Goal: Complete application form

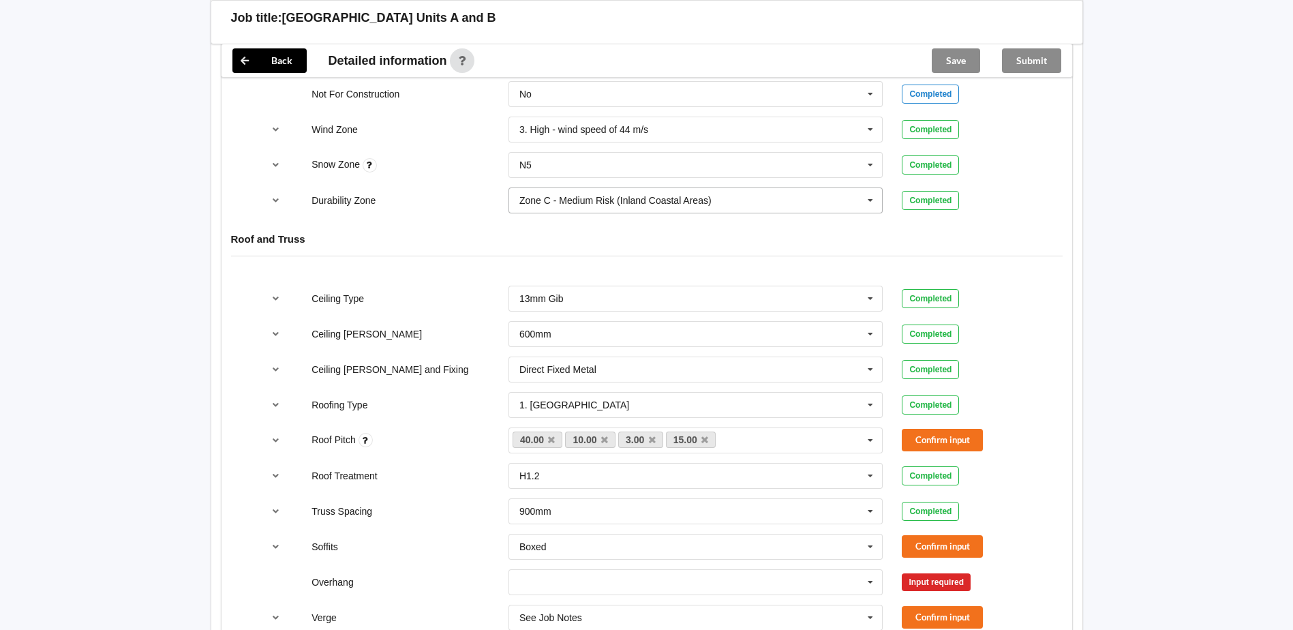
scroll to position [682, 0]
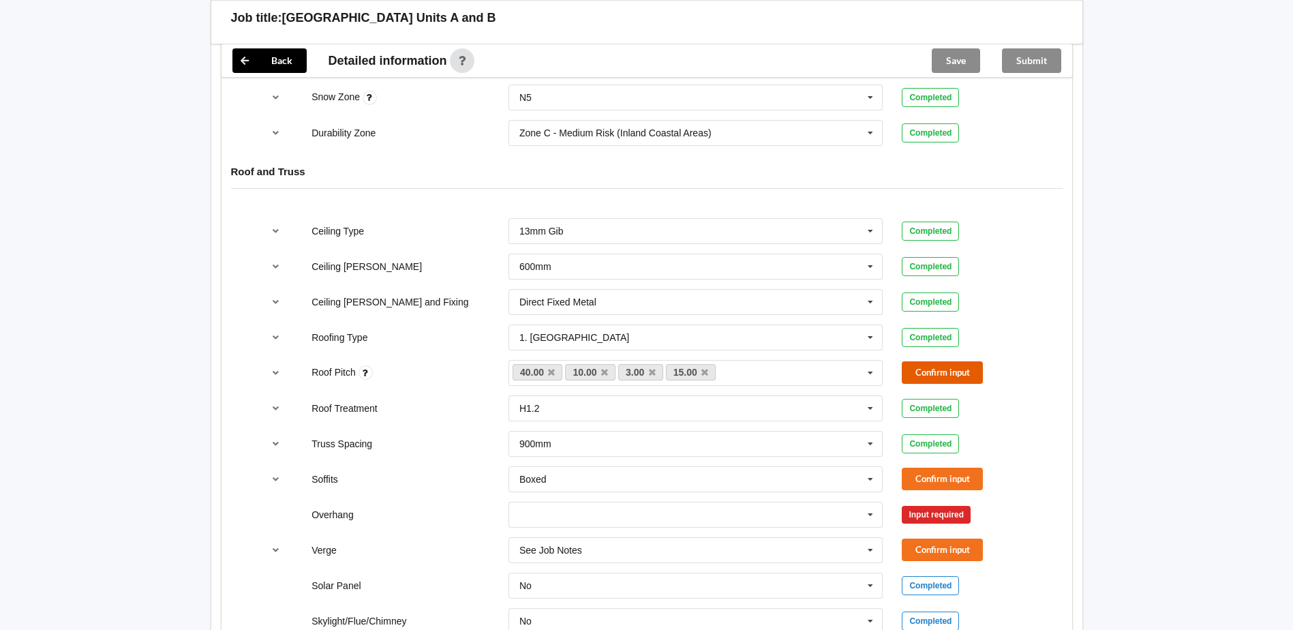
click at [932, 376] on button "Confirm input" at bounding box center [942, 372] width 81 height 23
click at [955, 470] on button "Confirm input" at bounding box center [942, 479] width 81 height 23
click at [863, 513] on icon at bounding box center [871, 515] width 20 height 25
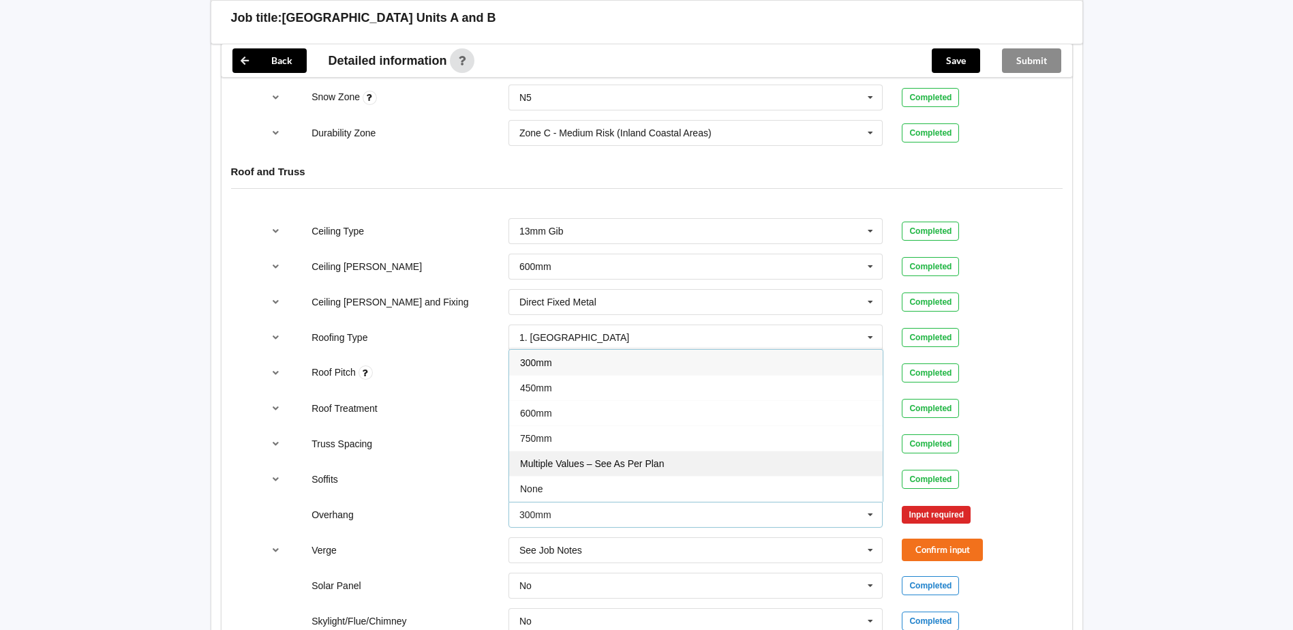
click at [661, 473] on div "Multiple Values – See As Per Plan" at bounding box center [696, 463] width 374 height 25
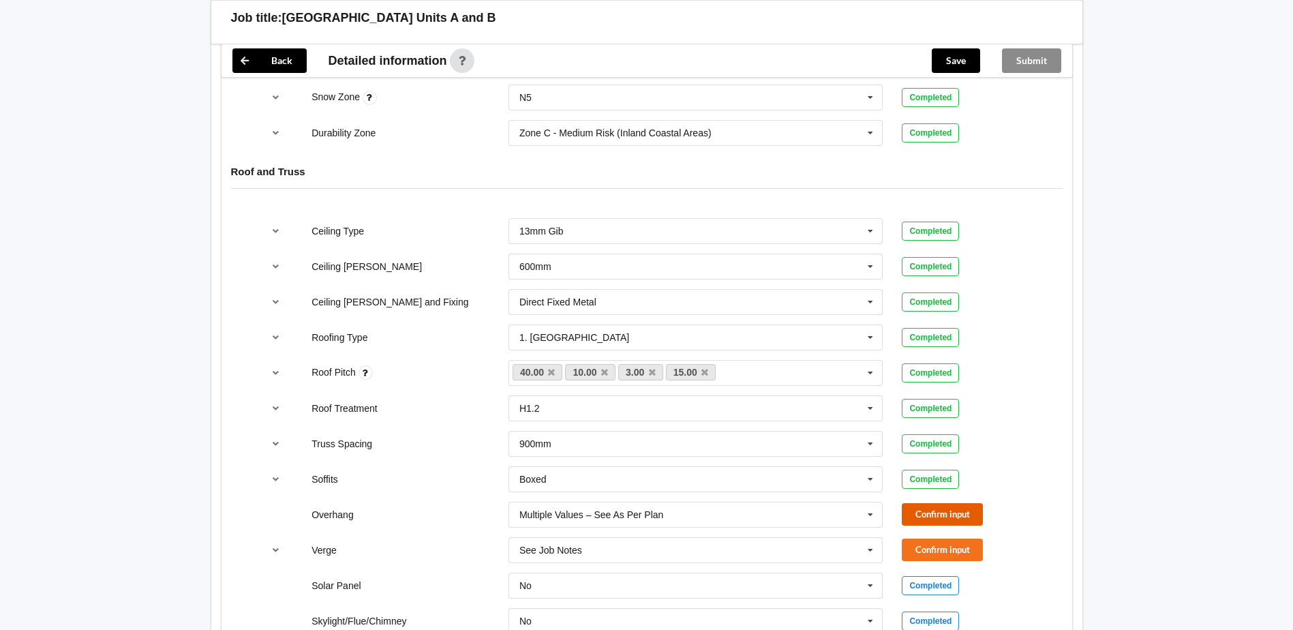
click at [951, 515] on button "Confirm input" at bounding box center [942, 514] width 81 height 23
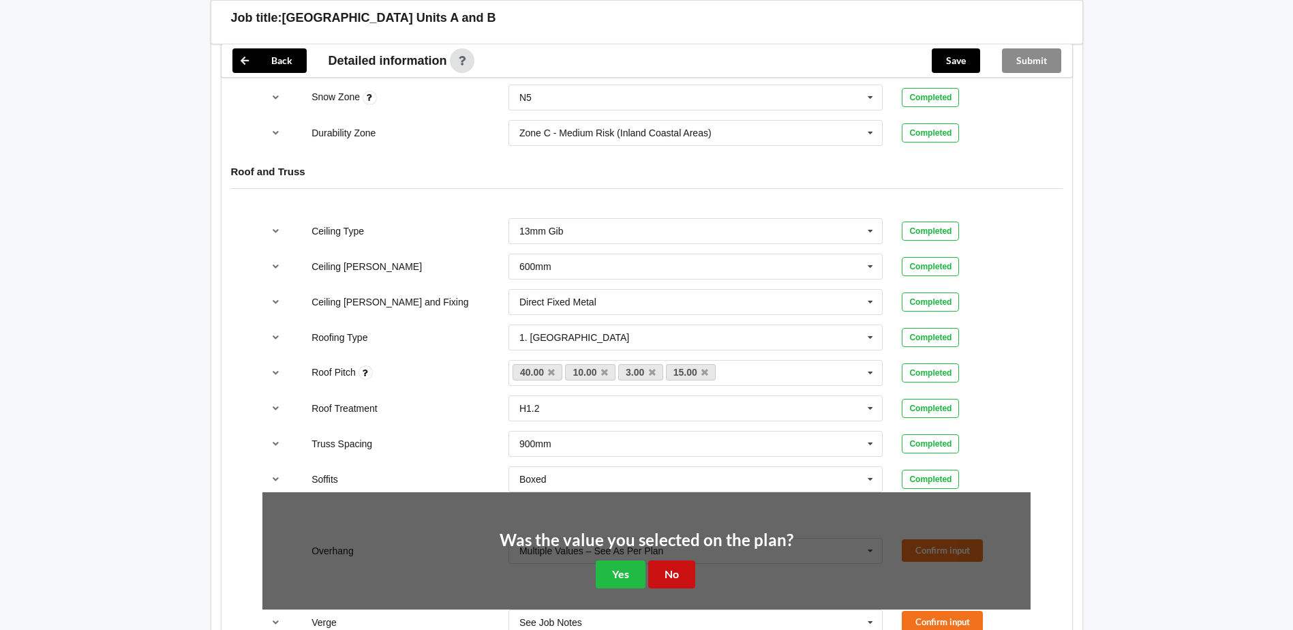
drag, startPoint x: 681, startPoint y: 575, endPoint x: 699, endPoint y: 575, distance: 17.7
click at [680, 575] on button "No" at bounding box center [671, 574] width 47 height 28
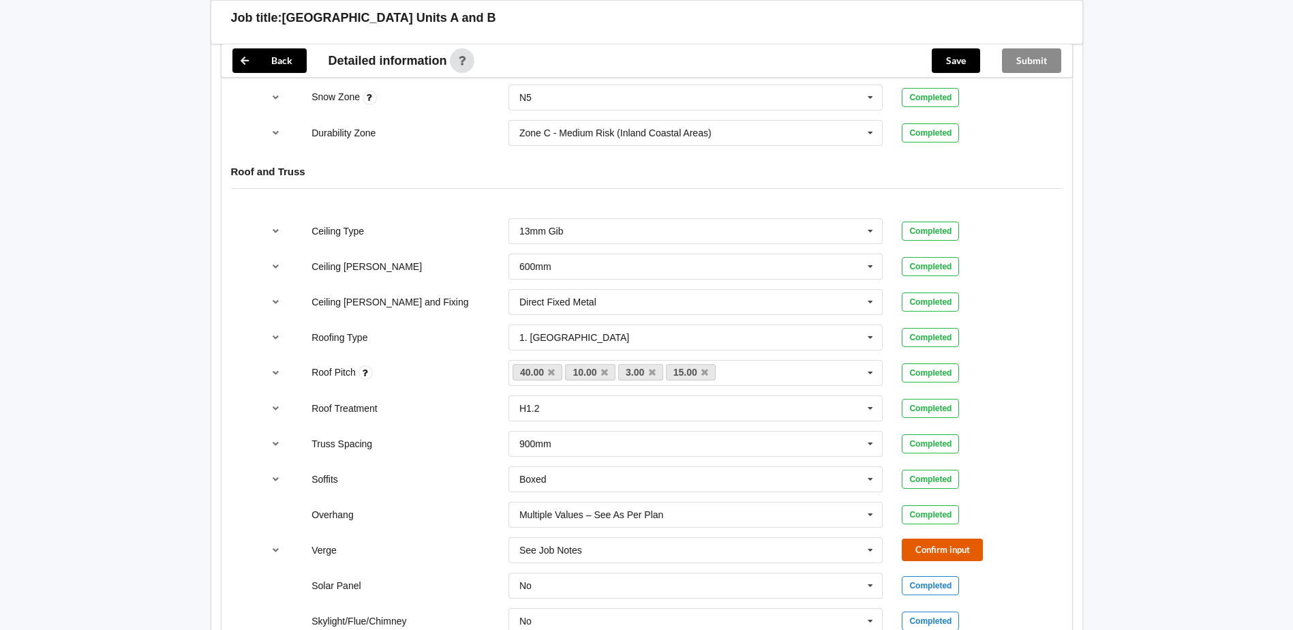
click at [933, 545] on button "Confirm input" at bounding box center [942, 550] width 81 height 23
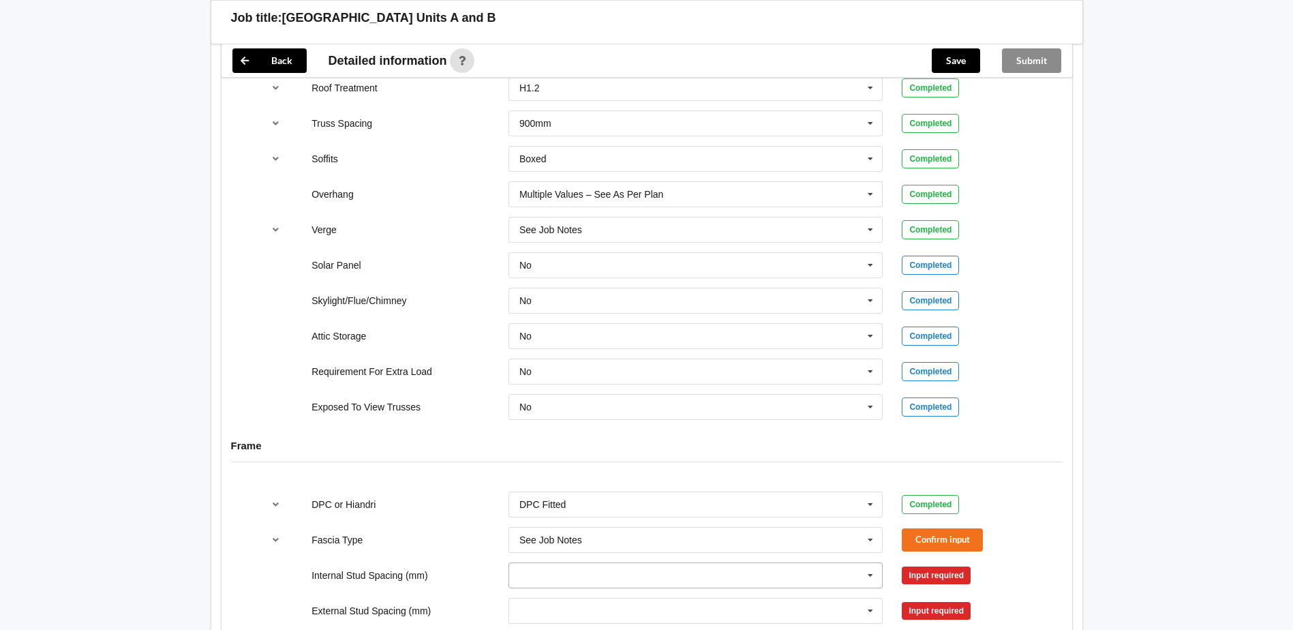
scroll to position [1091, 0]
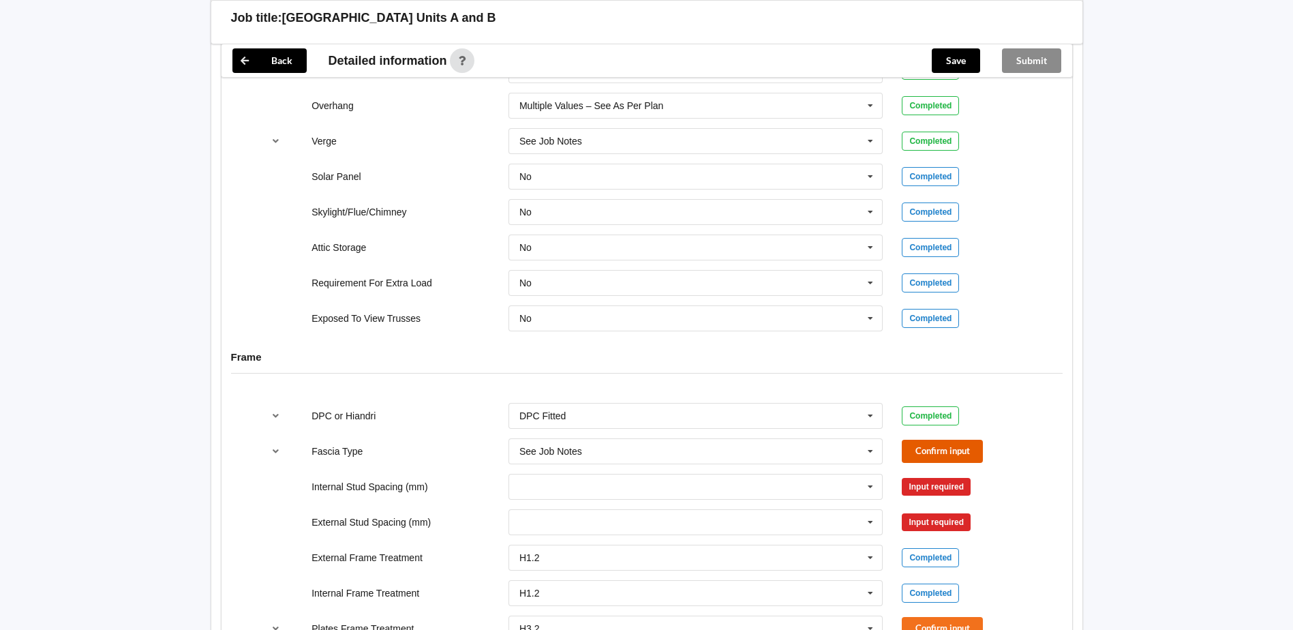
click at [923, 453] on button "Confirm input" at bounding box center [942, 451] width 81 height 23
click at [874, 489] on icon at bounding box center [871, 487] width 20 height 25
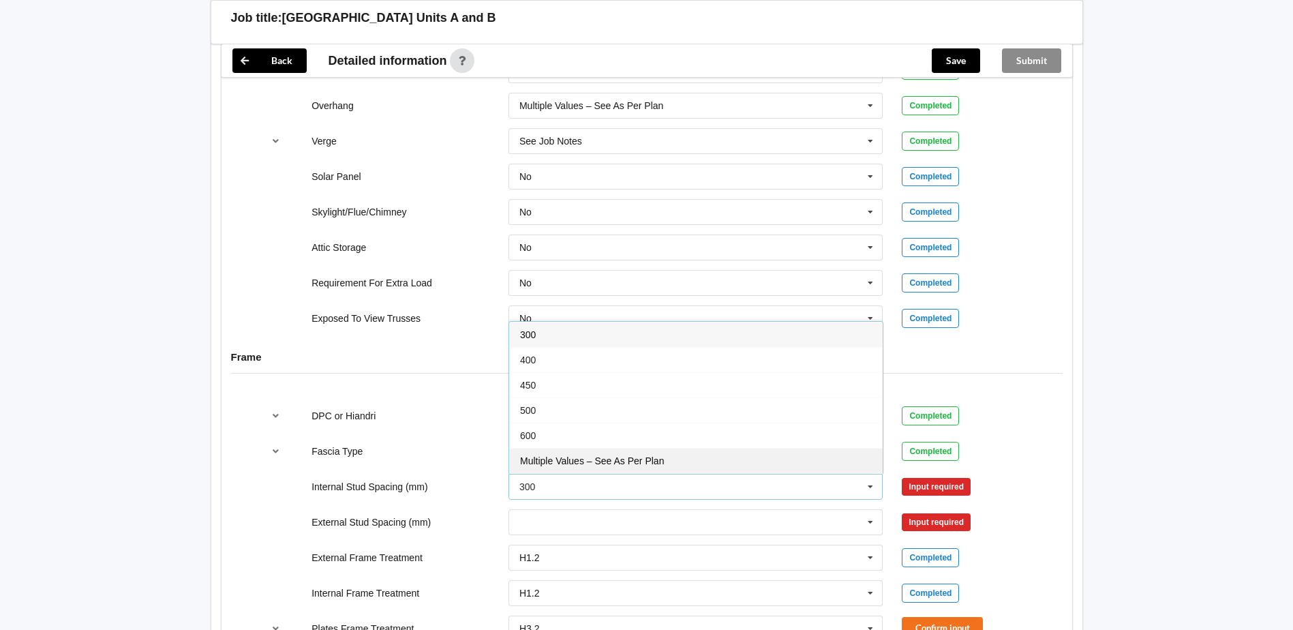
click at [670, 464] on div "Multiple Values – See As Per Plan" at bounding box center [696, 460] width 374 height 25
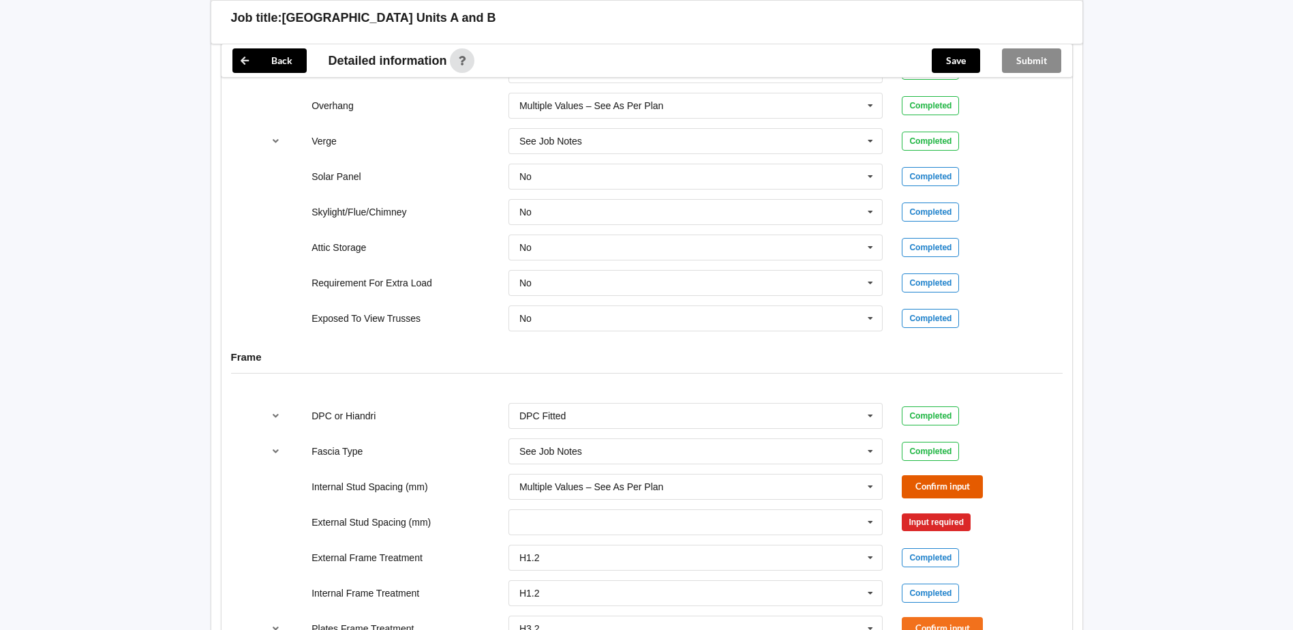
click at [923, 487] on button "Confirm input" at bounding box center [942, 486] width 81 height 23
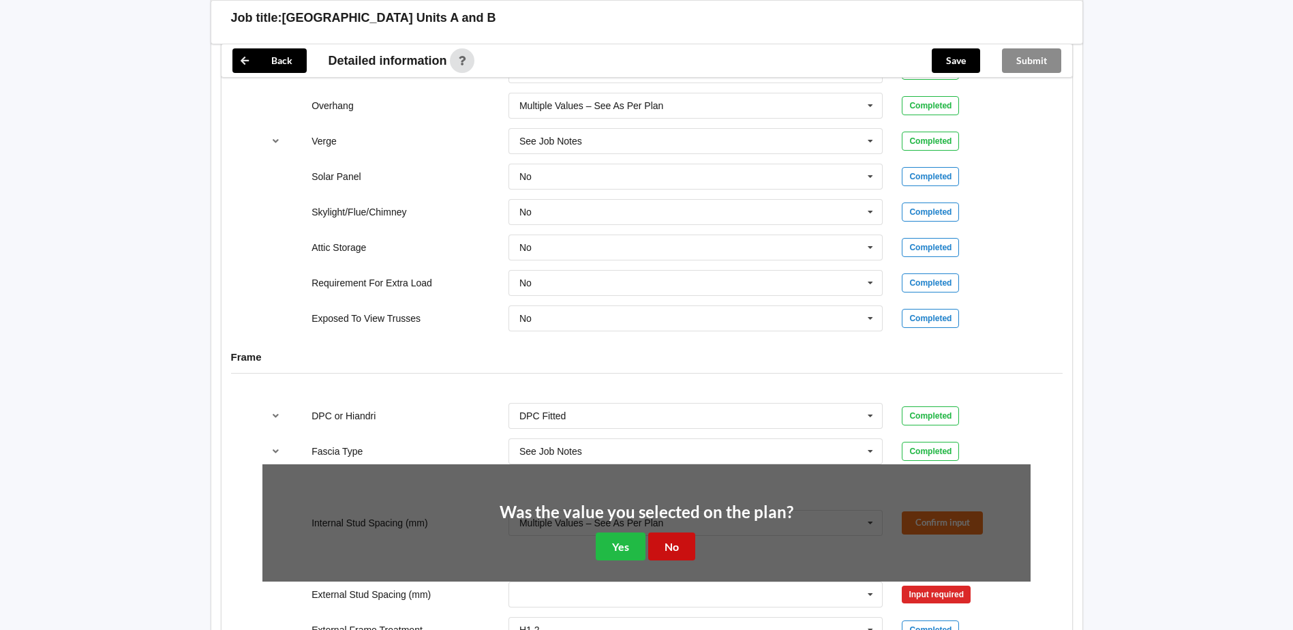
click at [683, 543] on button "No" at bounding box center [671, 547] width 47 height 28
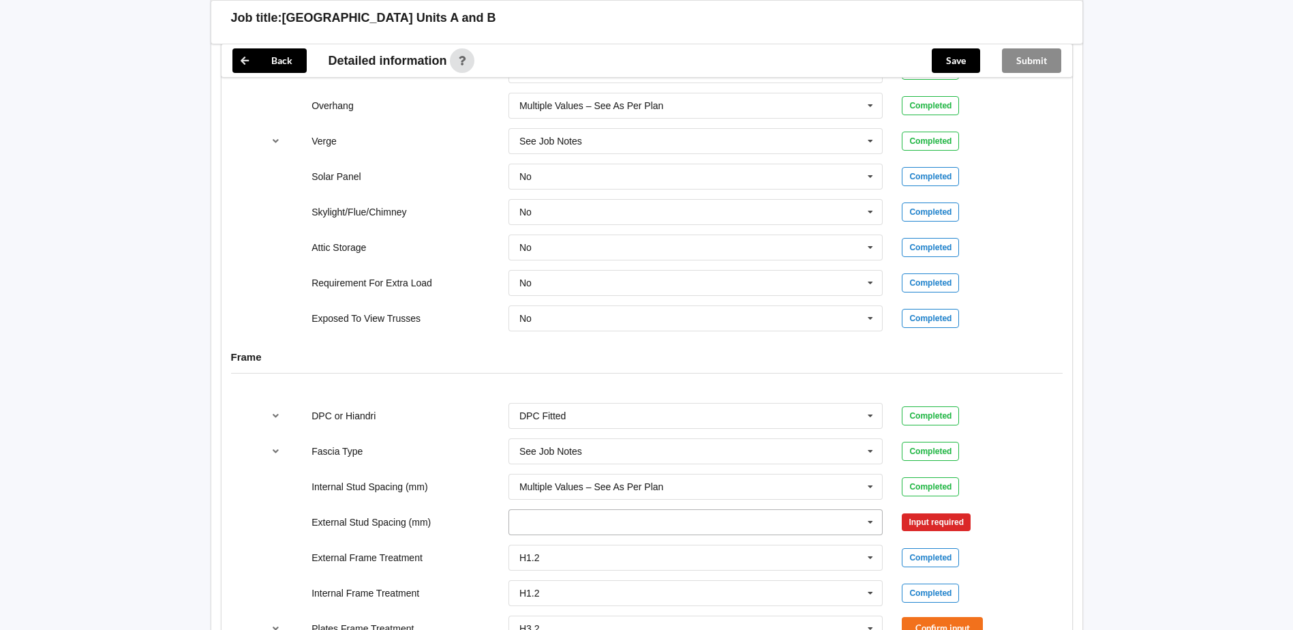
click at [818, 524] on input "text" at bounding box center [697, 522] width 374 height 25
drag, startPoint x: 876, startPoint y: 439, endPoint x: 851, endPoint y: 520, distance: 84.8
click at [858, 520] on div "300 300 400 450 500 600 800 Multiple Values – See As Per Plan None See Job Notes" at bounding box center [696, 522] width 375 height 26
click at [615, 449] on span "Multiple Values – See As Per Plan" at bounding box center [592, 446] width 144 height 11
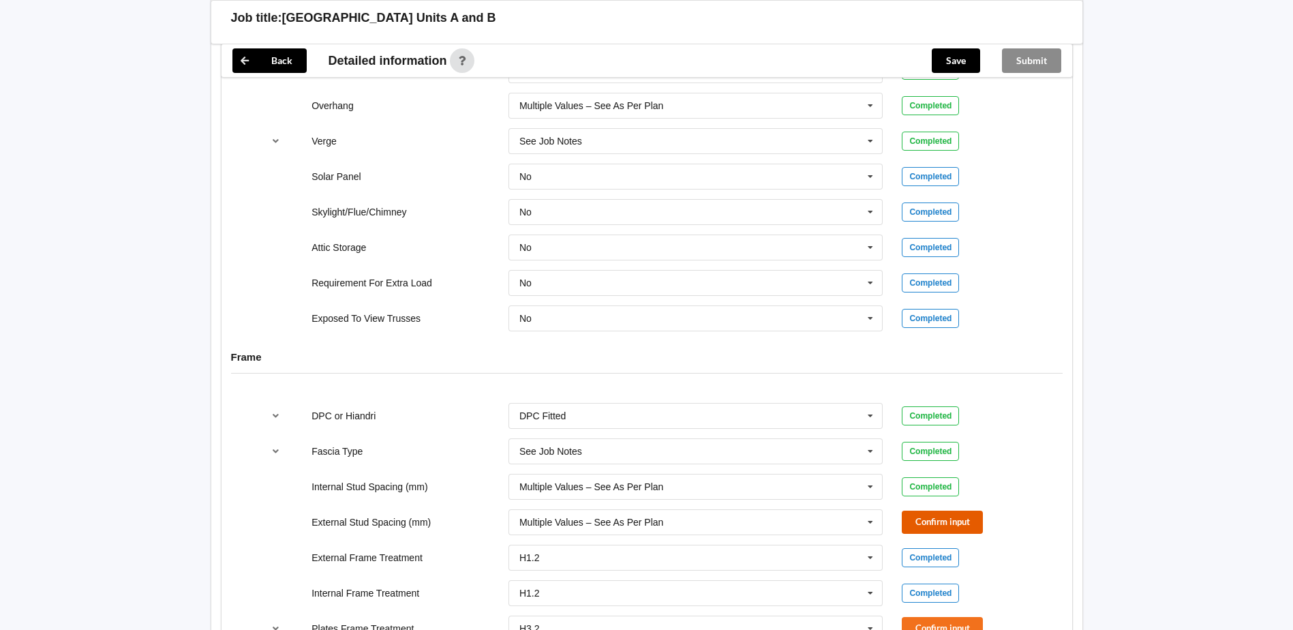
click at [921, 524] on button "Confirm input" at bounding box center [942, 522] width 81 height 23
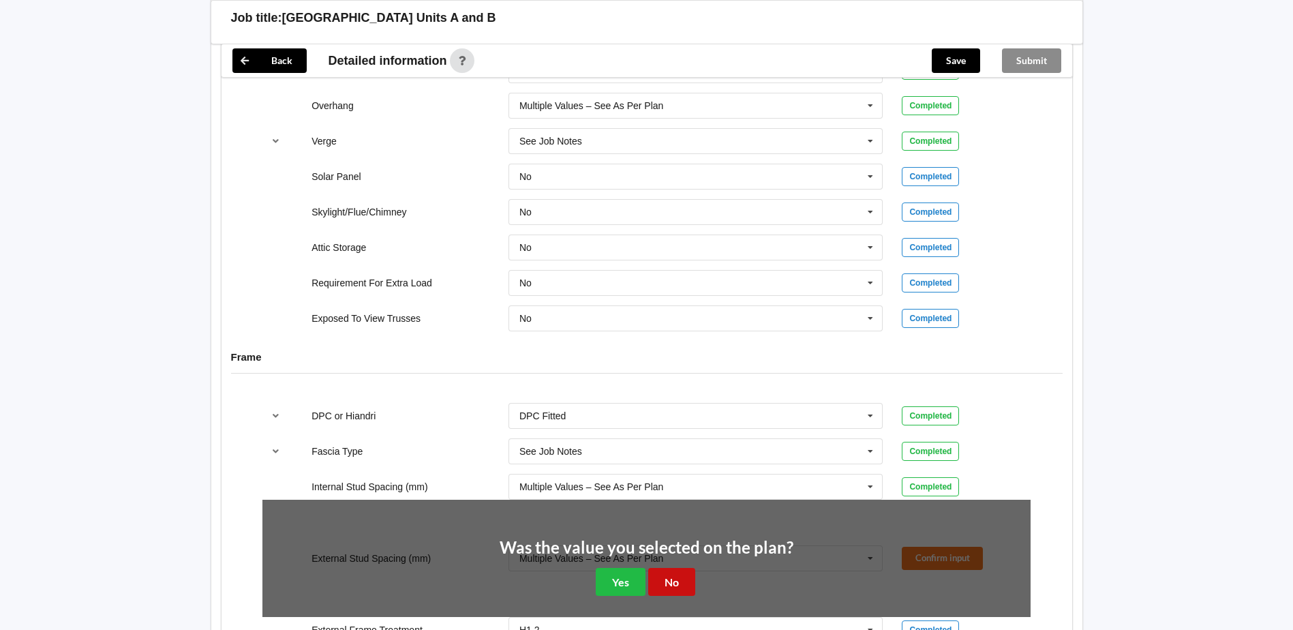
click at [674, 583] on button "No" at bounding box center [671, 582] width 47 height 28
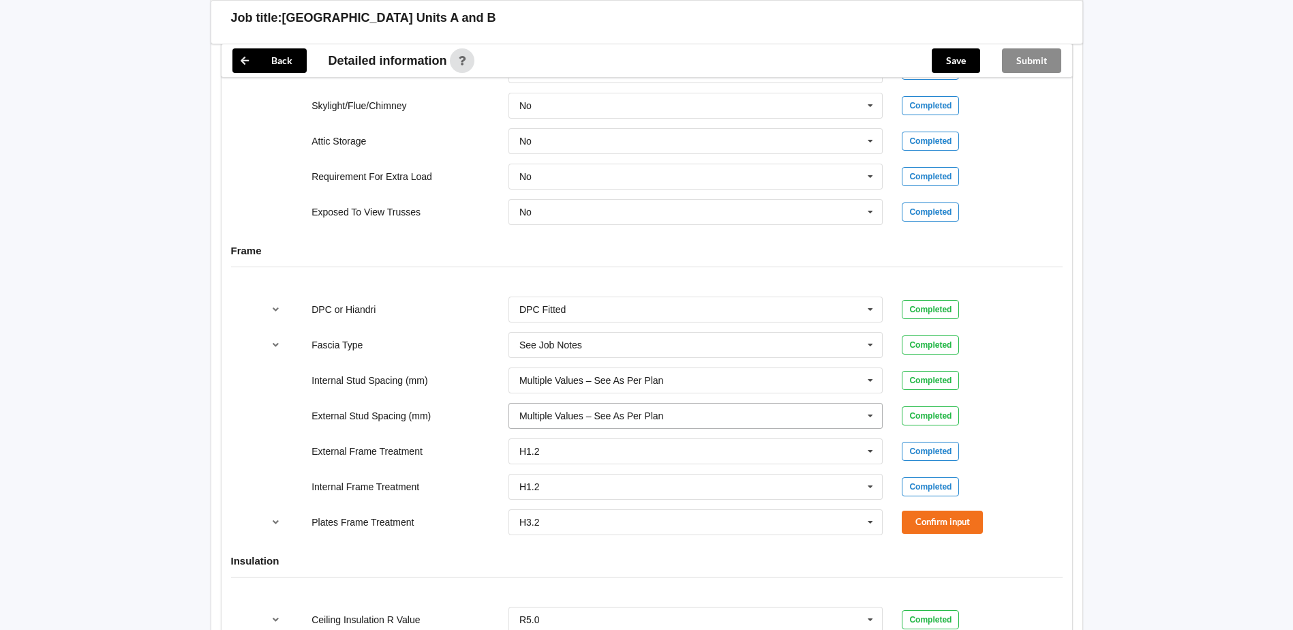
scroll to position [1227, 0]
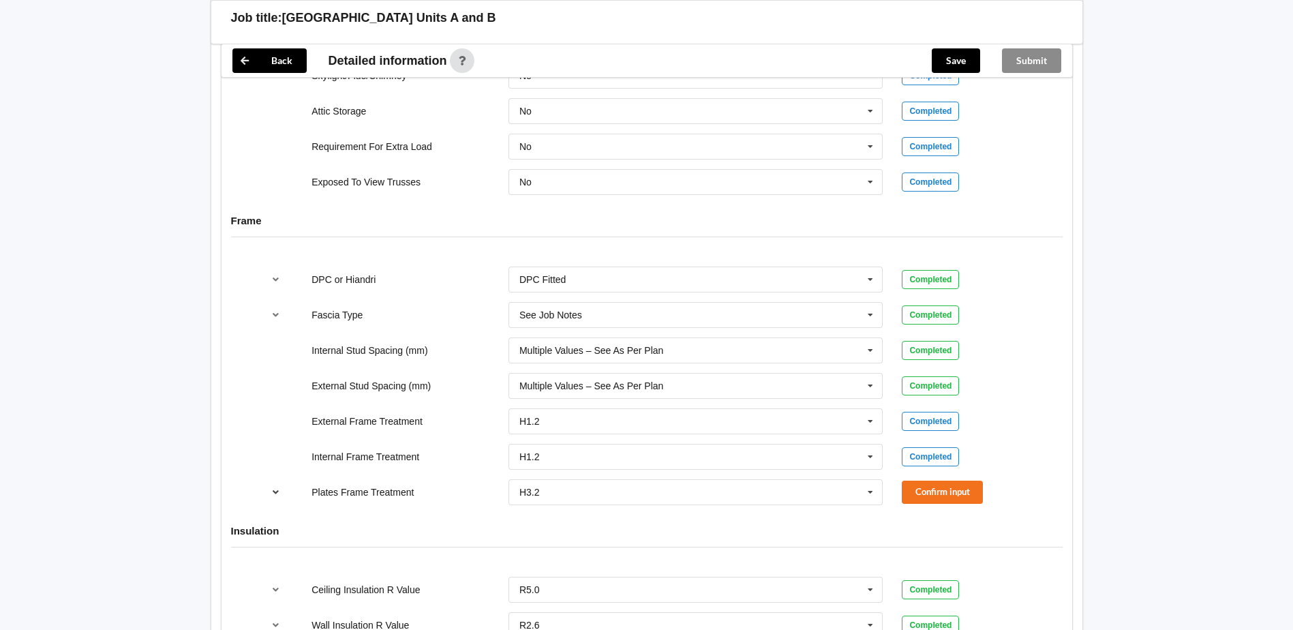
click at [273, 490] on icon "reference-toggle" at bounding box center [276, 492] width 12 height 8
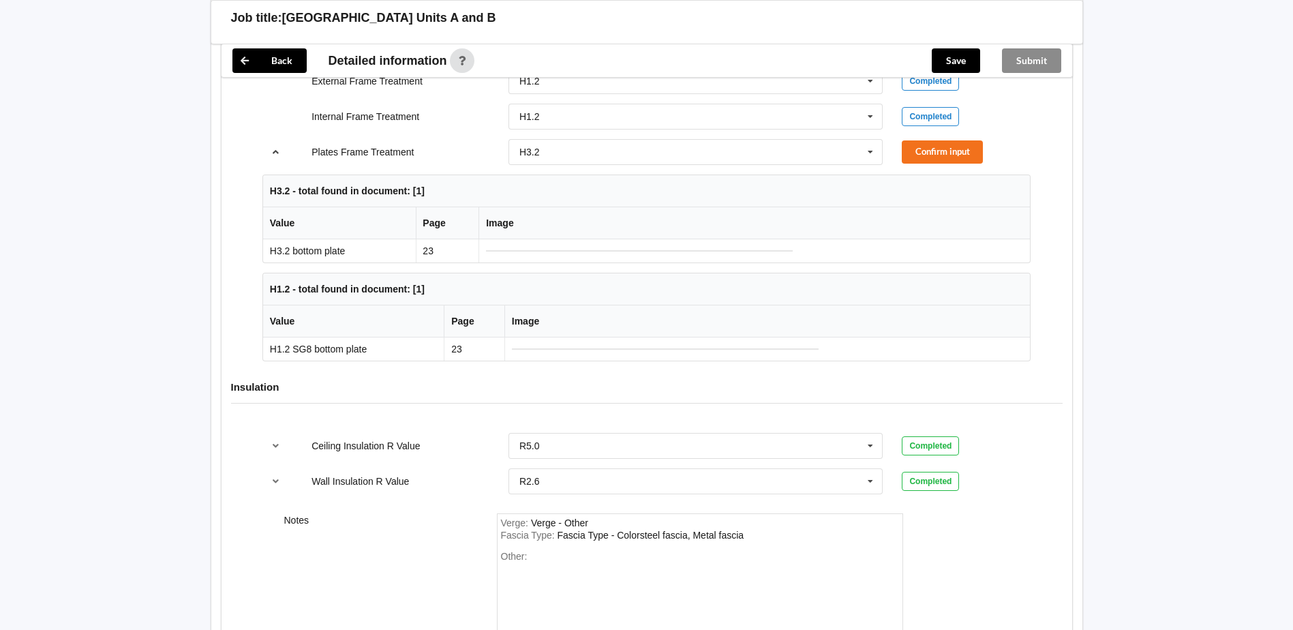
scroll to position [1568, 0]
click at [871, 151] on icon at bounding box center [871, 151] width 20 height 25
click at [556, 181] on div "H1.2" at bounding box center [696, 176] width 374 height 25
click at [947, 154] on button "Confirm input" at bounding box center [942, 151] width 81 height 23
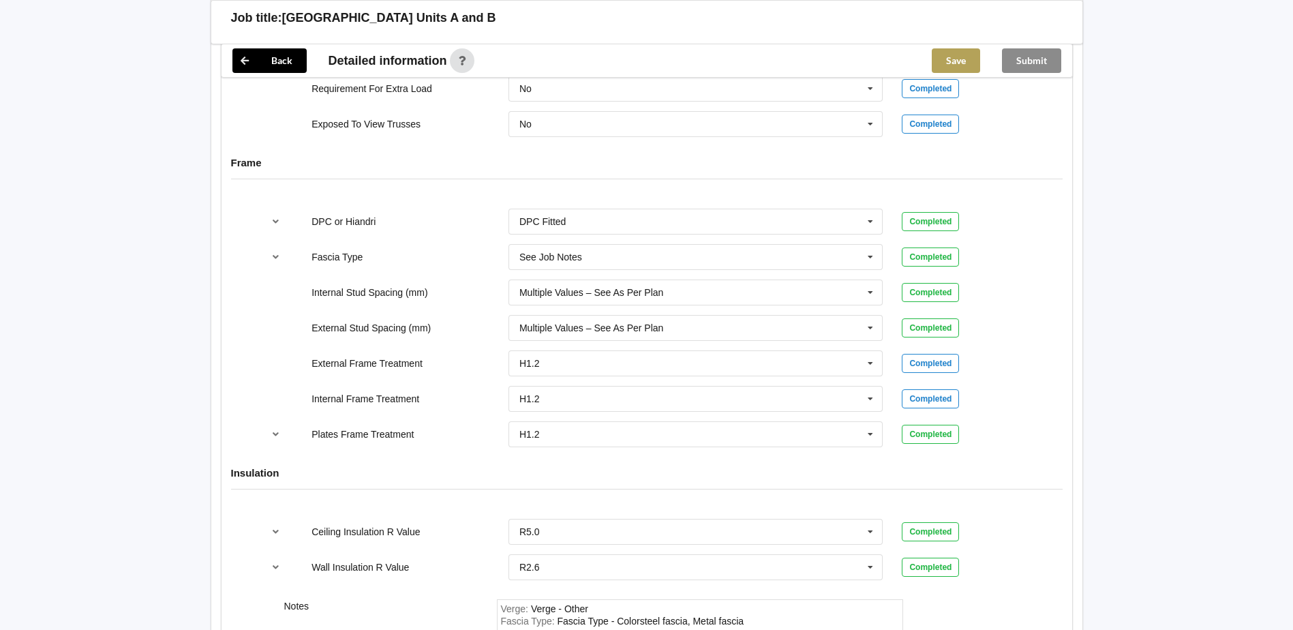
click at [946, 59] on button "Save" at bounding box center [956, 60] width 48 height 25
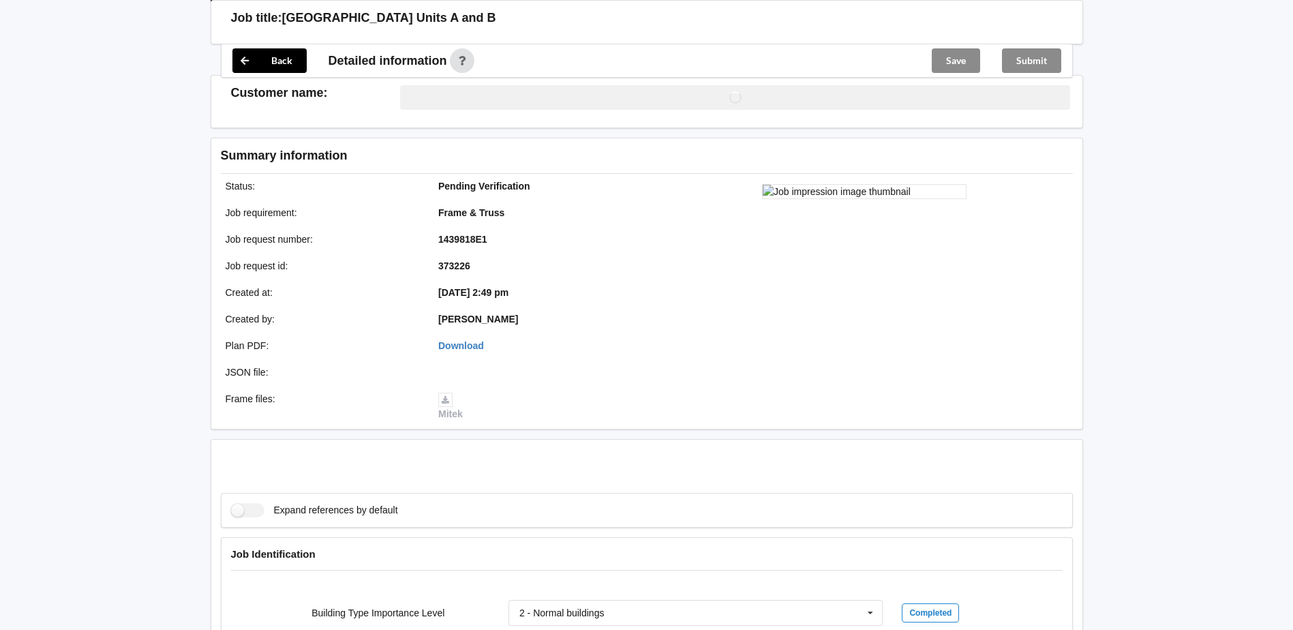
scroll to position [1285, 0]
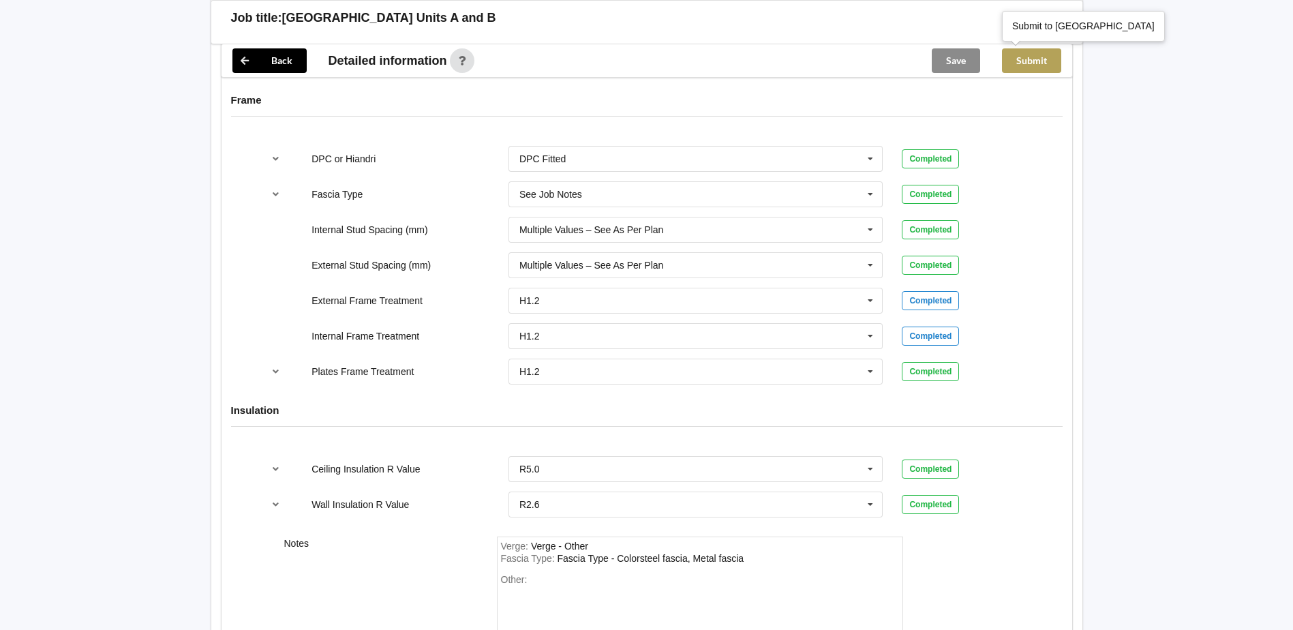
click at [1044, 62] on button "Submit" at bounding box center [1031, 60] width 59 height 25
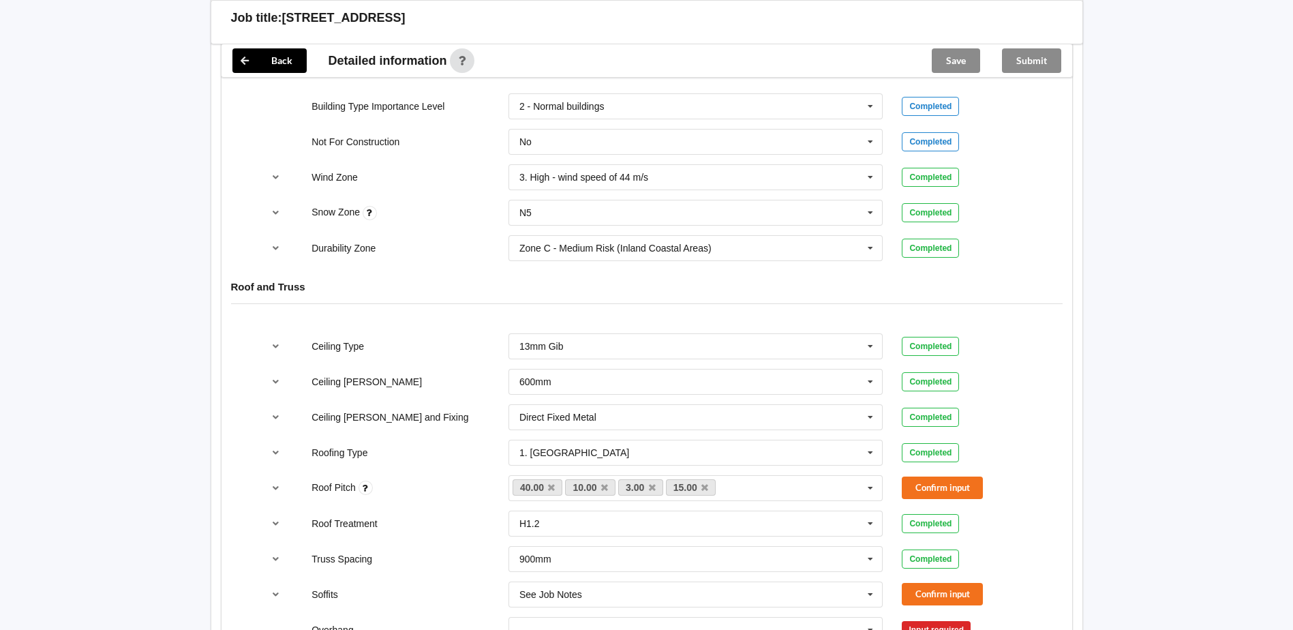
scroll to position [682, 0]
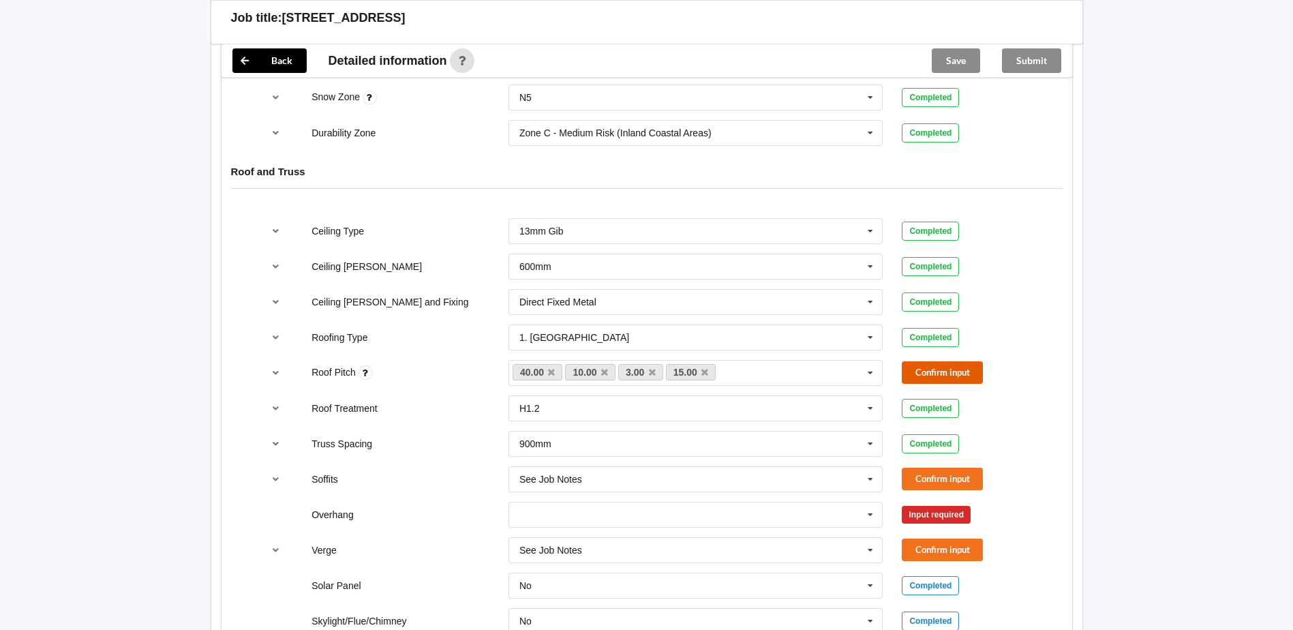
click at [930, 374] on button "Confirm input" at bounding box center [942, 372] width 81 height 23
click at [933, 478] on button "Confirm input" at bounding box center [942, 479] width 81 height 23
click at [869, 515] on icon at bounding box center [871, 515] width 20 height 25
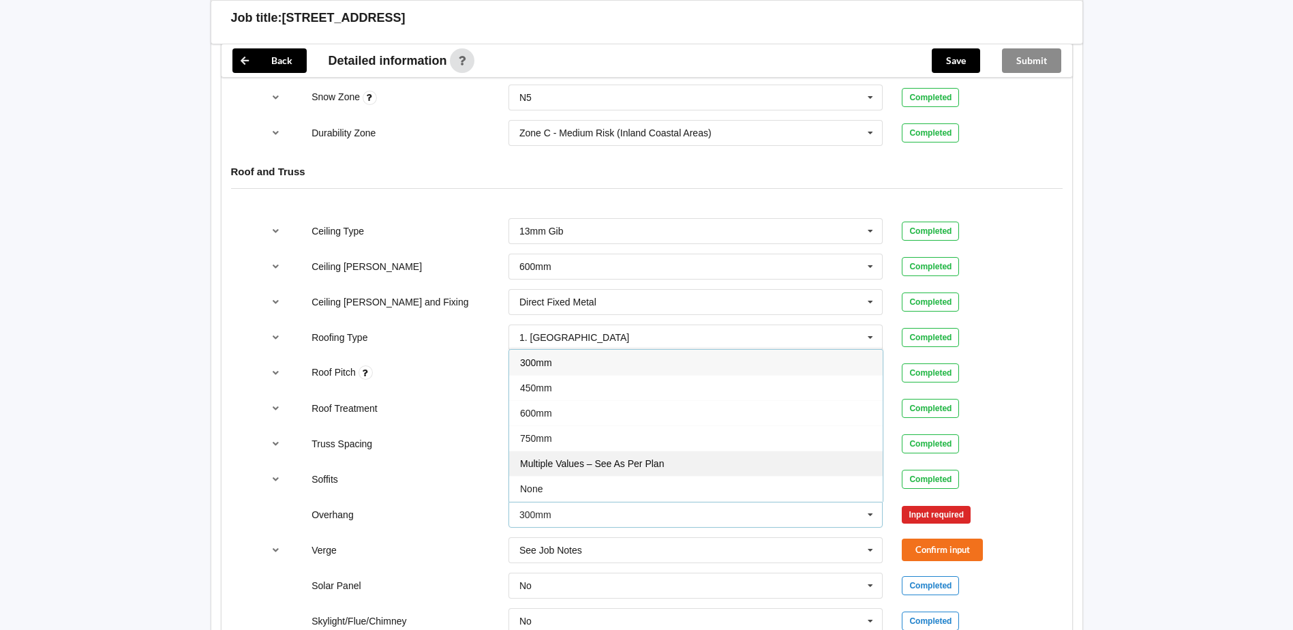
click at [631, 462] on span "Multiple Values – See As Per Plan" at bounding box center [592, 463] width 144 height 11
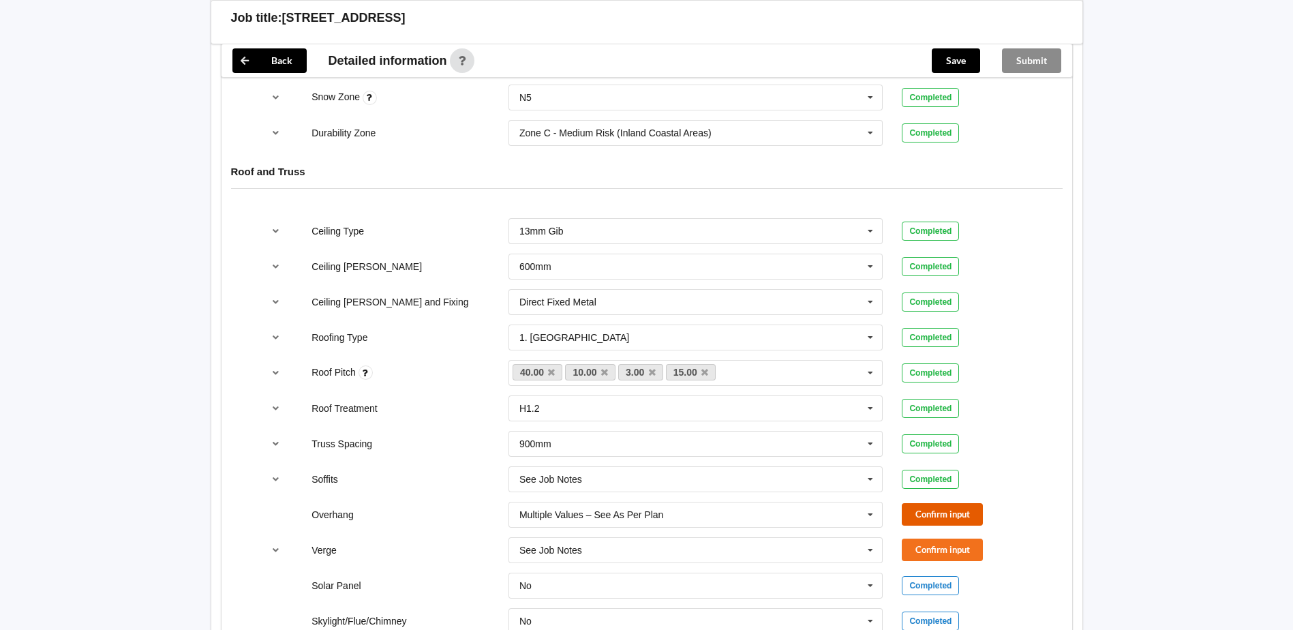
click at [957, 513] on button "Confirm input" at bounding box center [942, 514] width 81 height 23
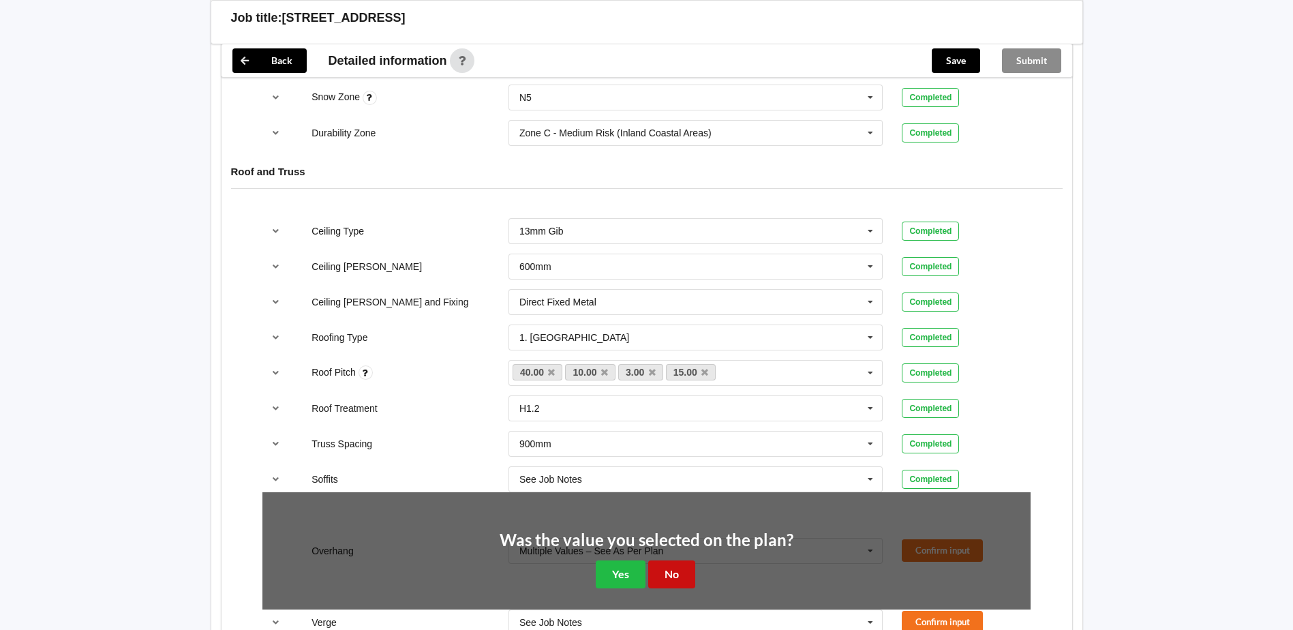
drag, startPoint x: 668, startPoint y: 566, endPoint x: 680, endPoint y: 569, distance: 13.4
click at [680, 569] on button "No" at bounding box center [671, 574] width 47 height 28
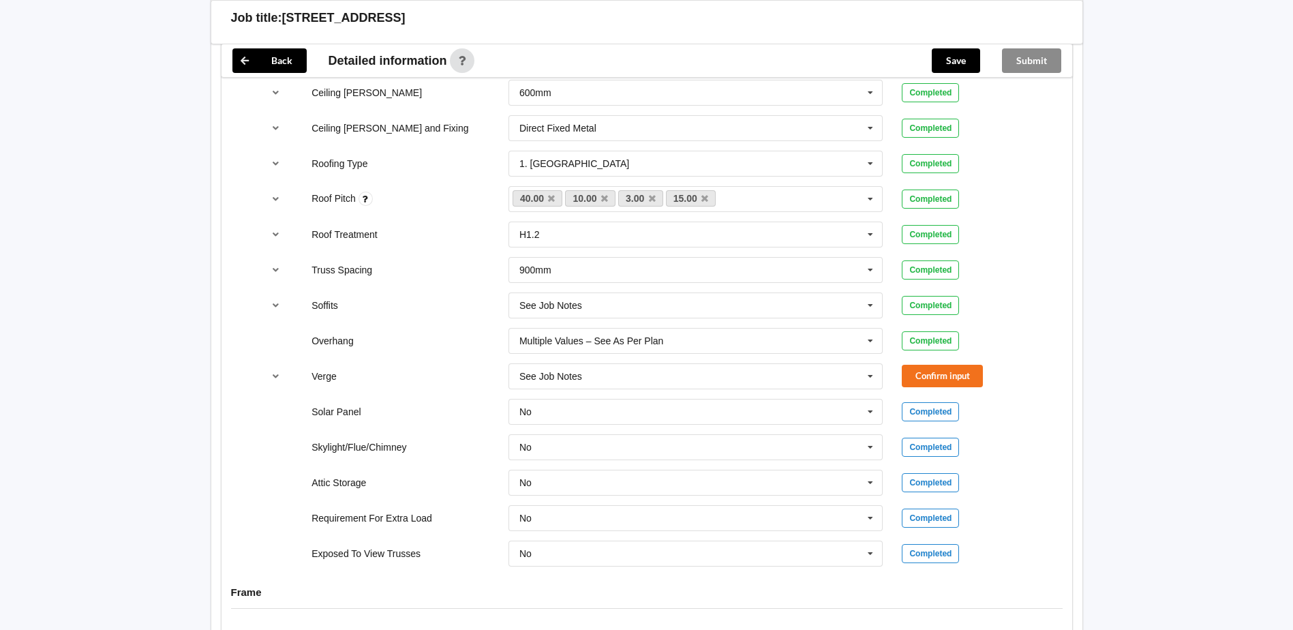
scroll to position [886, 0]
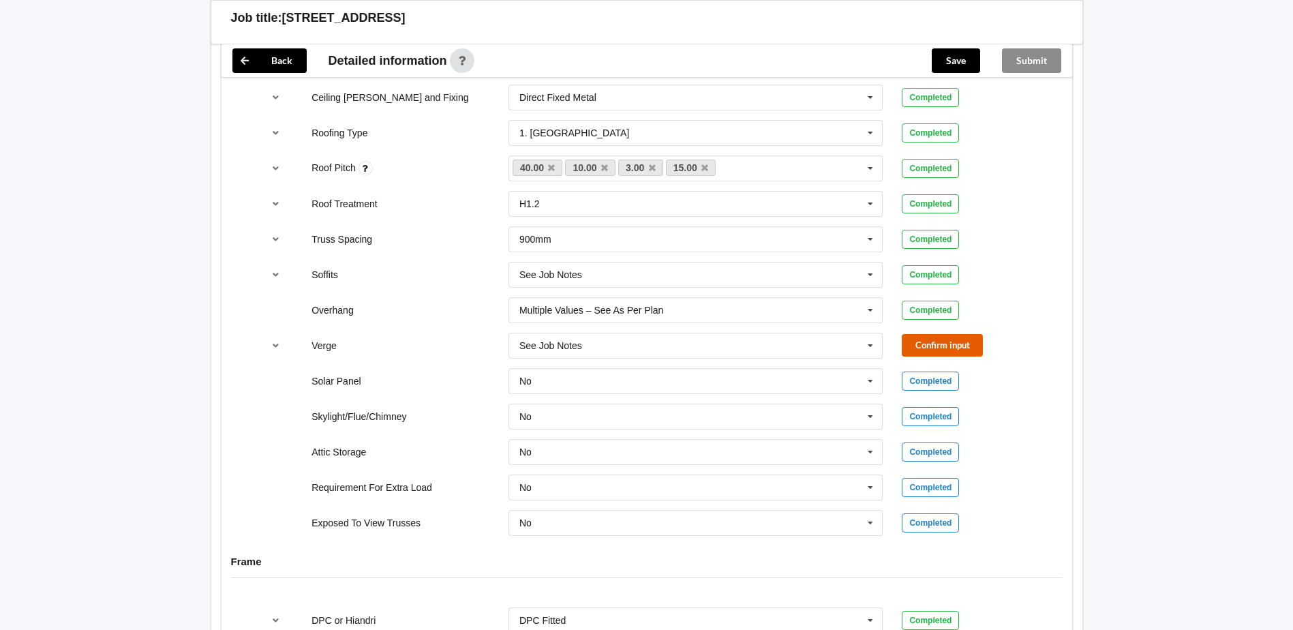
click at [960, 338] on button "Confirm input" at bounding box center [942, 345] width 81 height 23
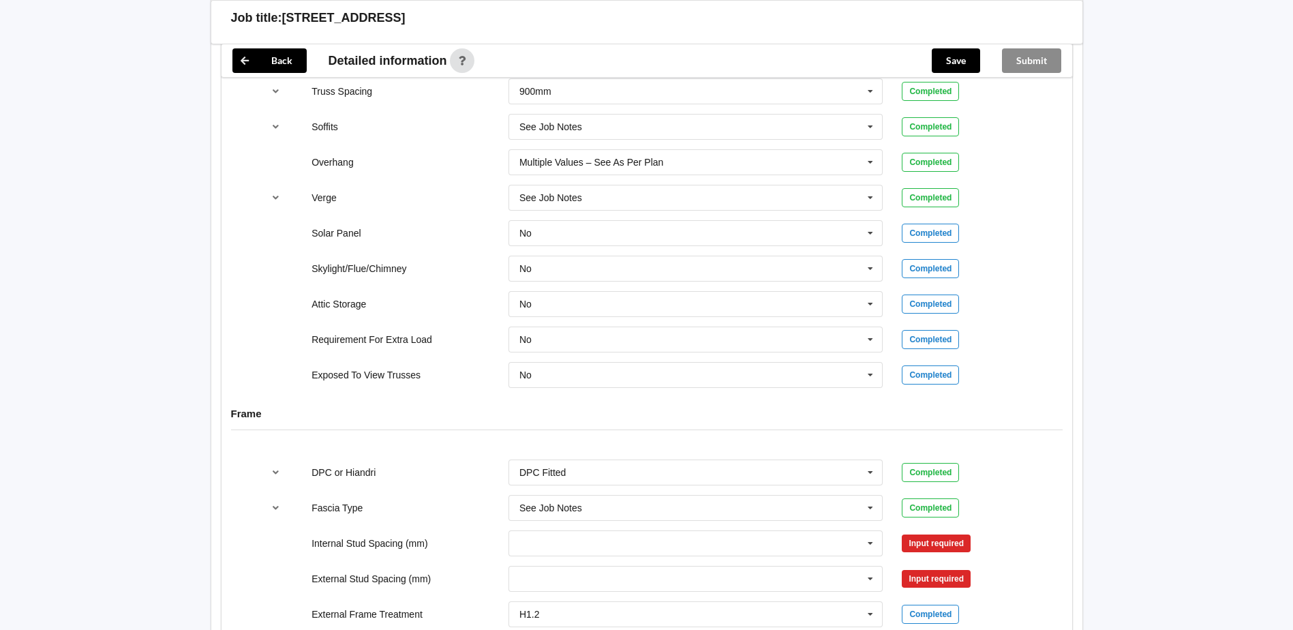
scroll to position [1091, 0]
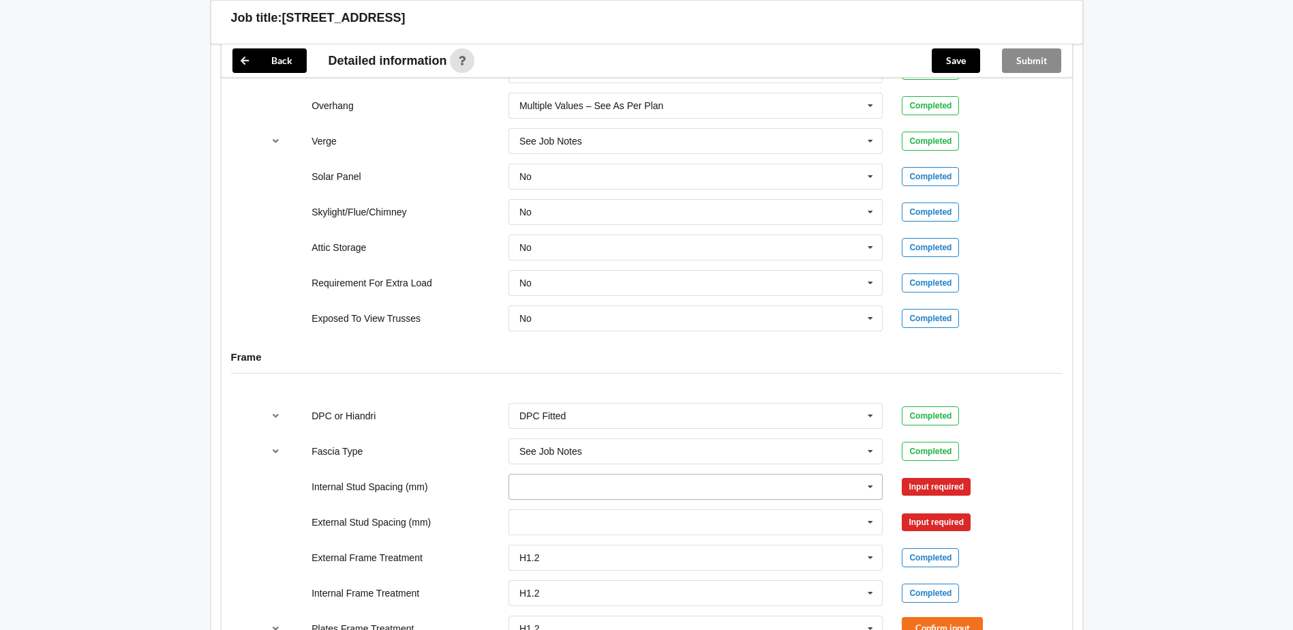
click at [831, 485] on input "text" at bounding box center [697, 487] width 374 height 25
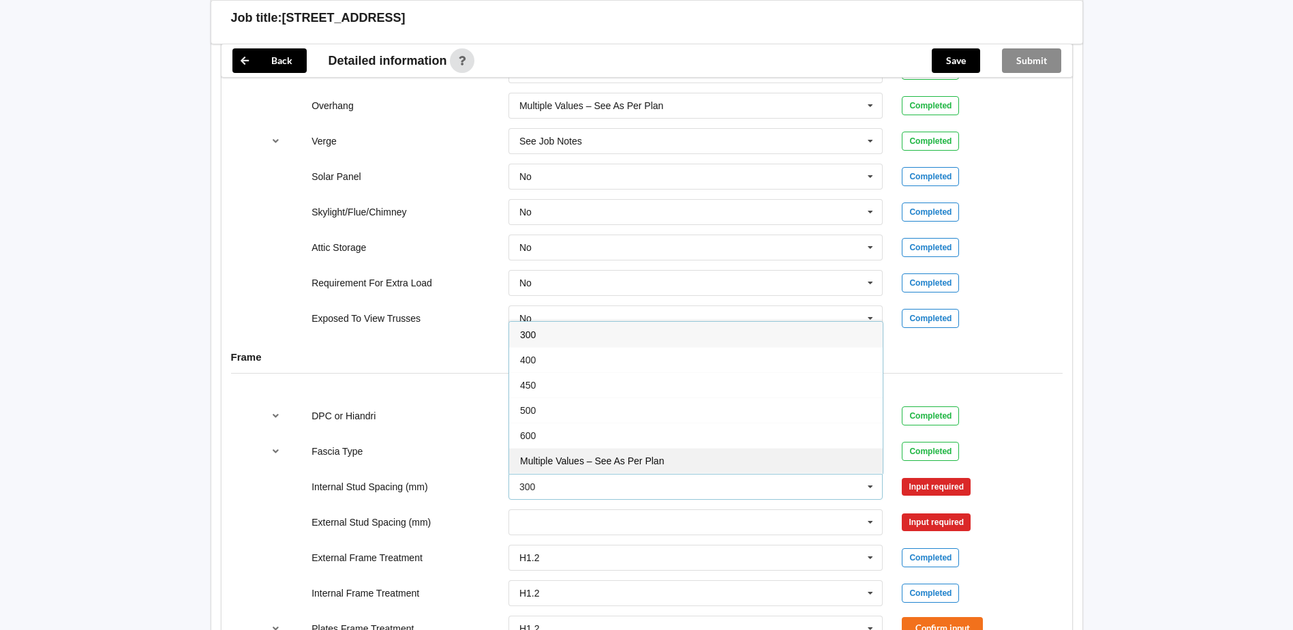
click at [613, 462] on span "Multiple Values – See As Per Plan" at bounding box center [592, 460] width 144 height 11
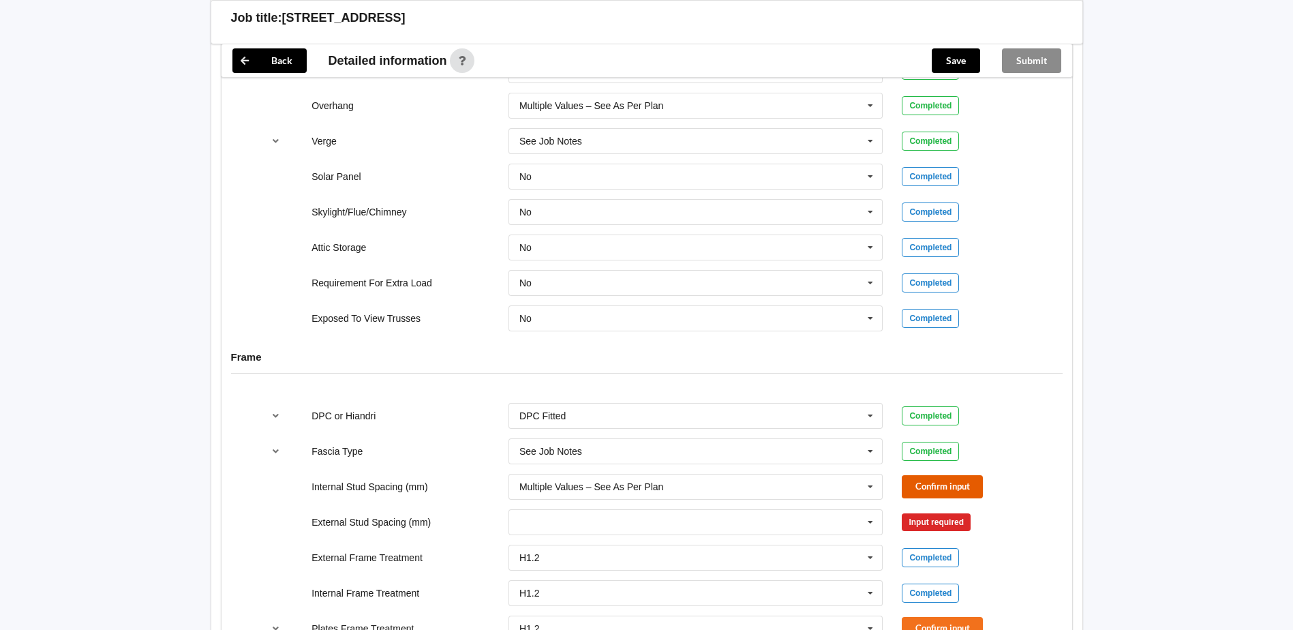
click at [931, 484] on button "Confirm input" at bounding box center [942, 486] width 81 height 23
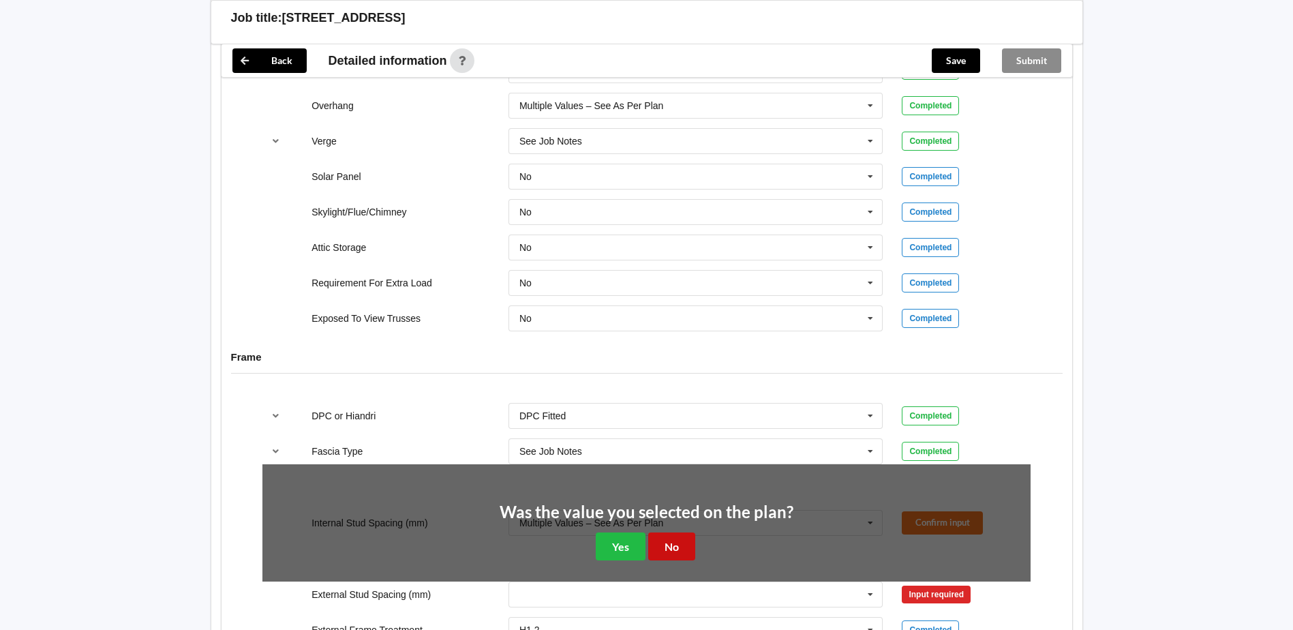
drag, startPoint x: 650, startPoint y: 546, endPoint x: 666, endPoint y: 541, distance: 16.4
click at [651, 547] on button "No" at bounding box center [671, 547] width 47 height 28
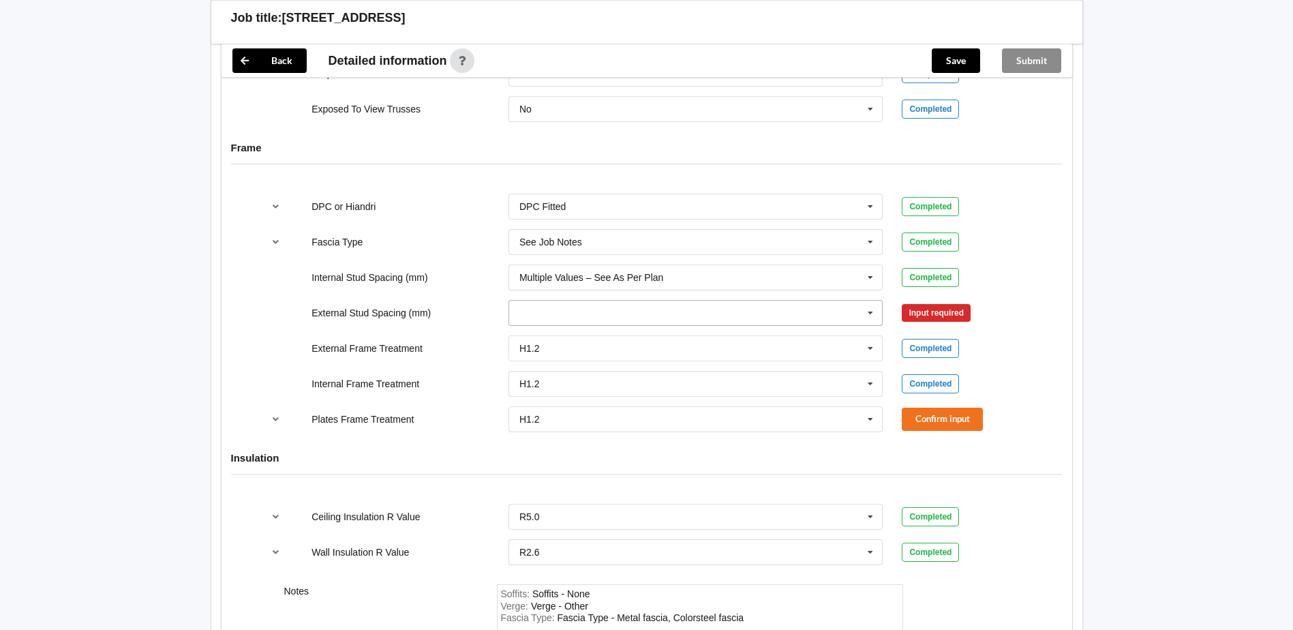
scroll to position [1364, 0]
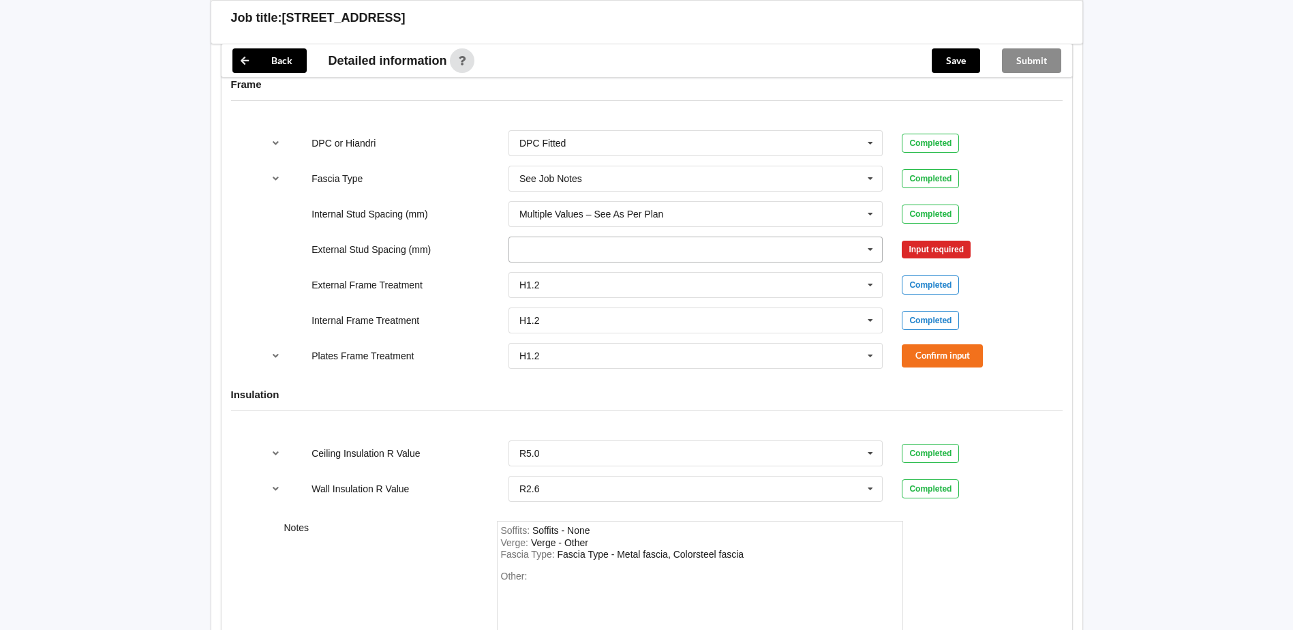
click at [863, 251] on icon at bounding box center [871, 249] width 20 height 25
click at [668, 354] on div "Multiple Values – See As Per Plan" at bounding box center [696, 350] width 374 height 25
click at [955, 248] on button "Confirm input" at bounding box center [942, 249] width 81 height 23
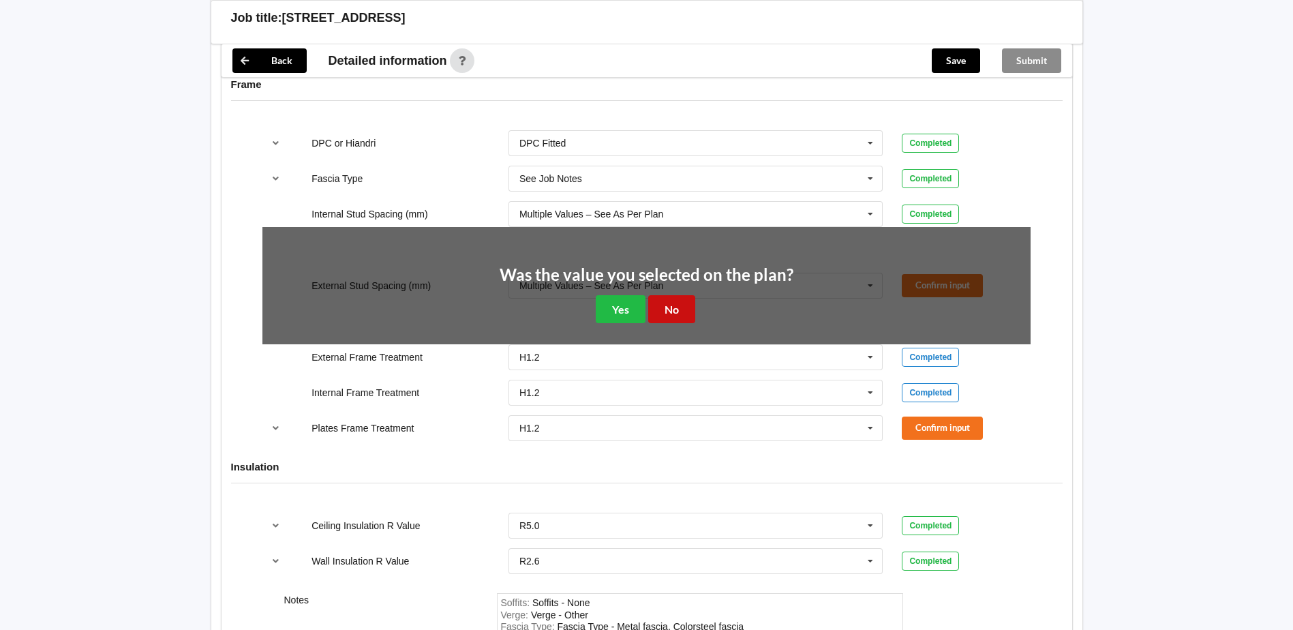
click at [669, 310] on button "No" at bounding box center [671, 309] width 47 height 28
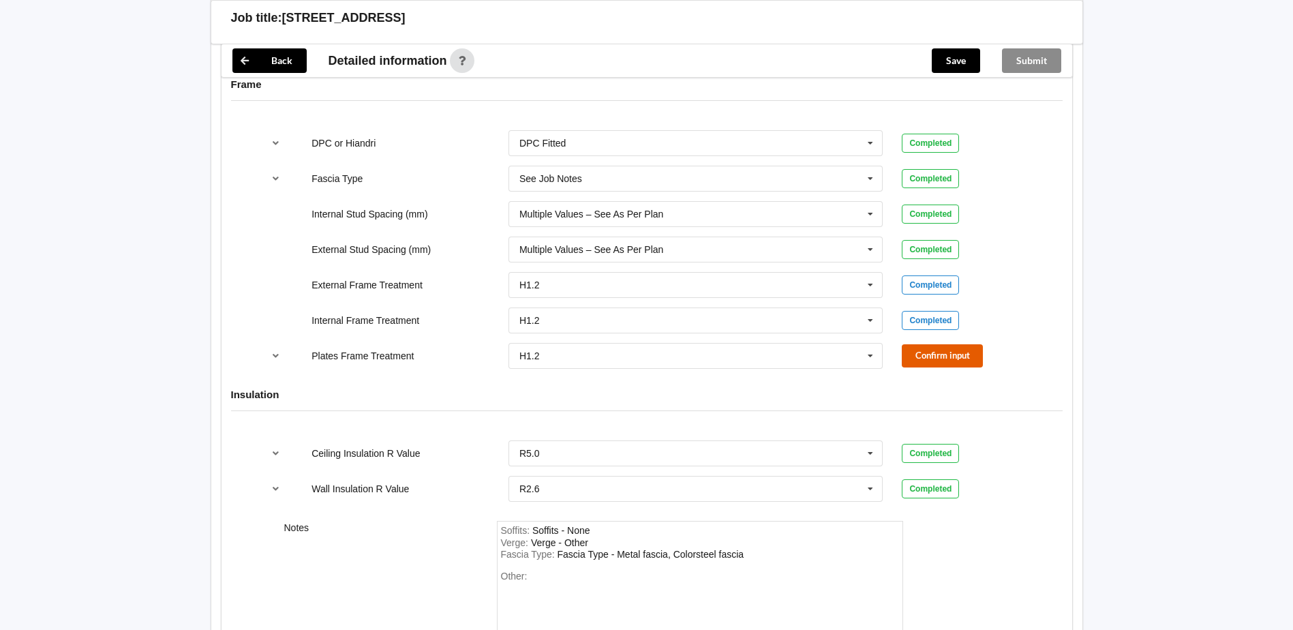
click at [931, 350] on button "Confirm input" at bounding box center [942, 355] width 81 height 23
click at [943, 63] on button "Save" at bounding box center [956, 60] width 48 height 25
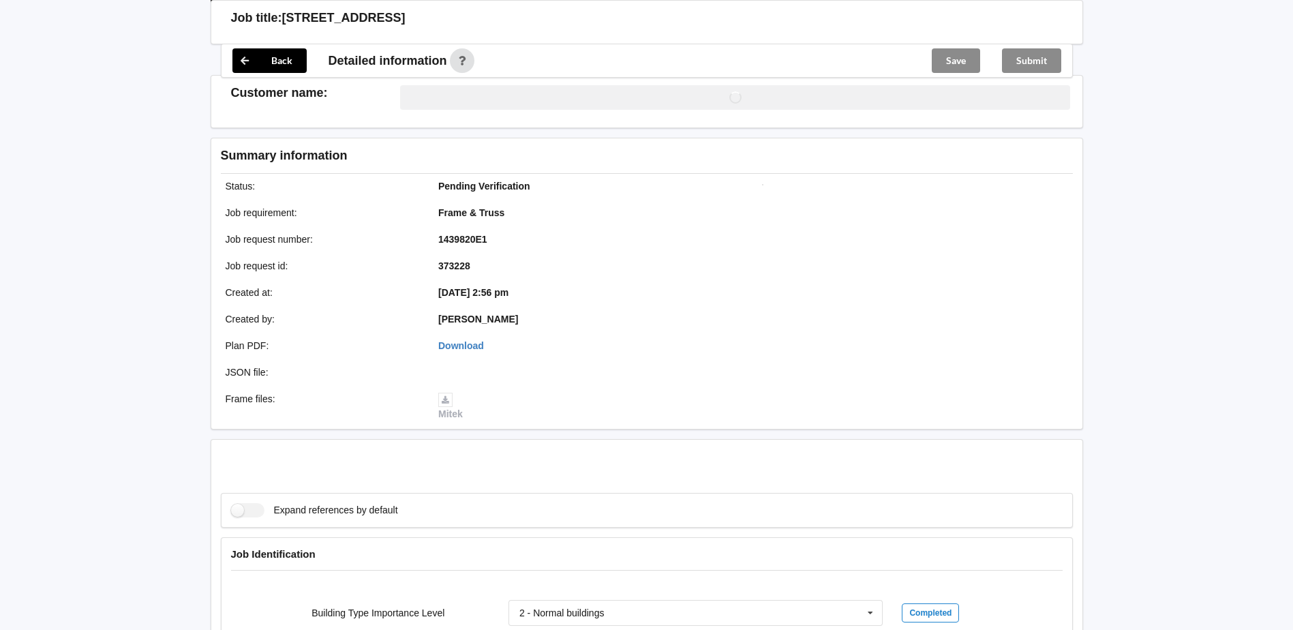
scroll to position [1366, 0]
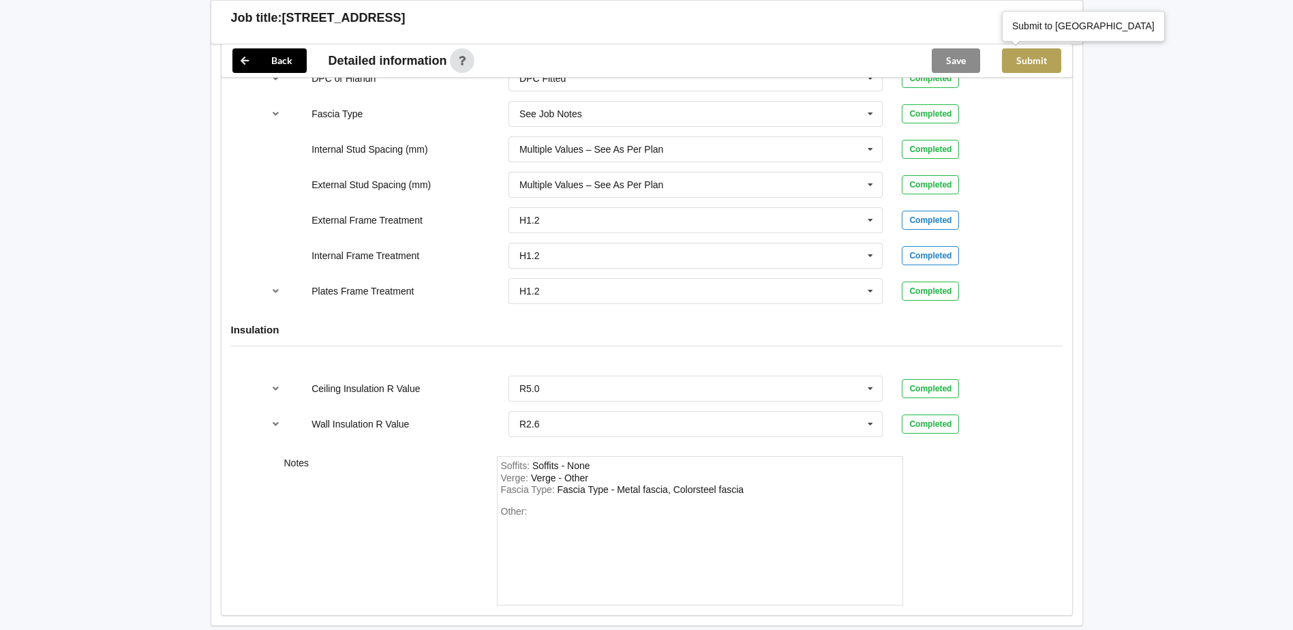
click at [1033, 61] on button "Submit" at bounding box center [1031, 60] width 59 height 25
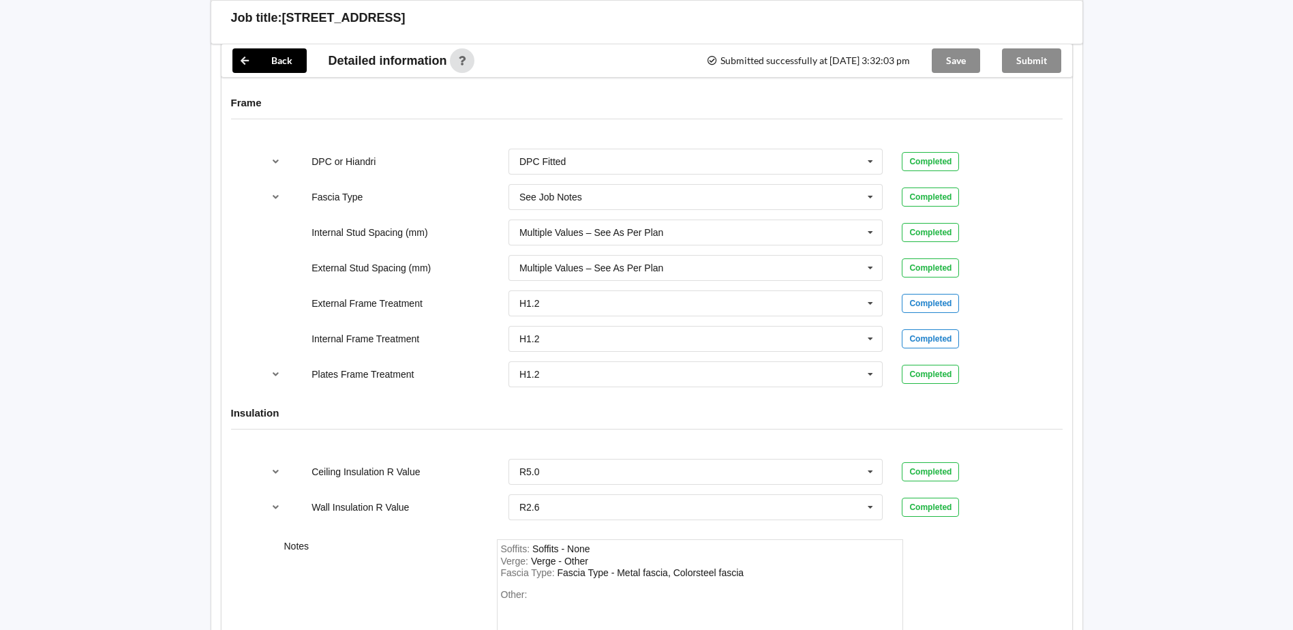
scroll to position [1093, 0]
